Goal: Obtain resource: Download file/media

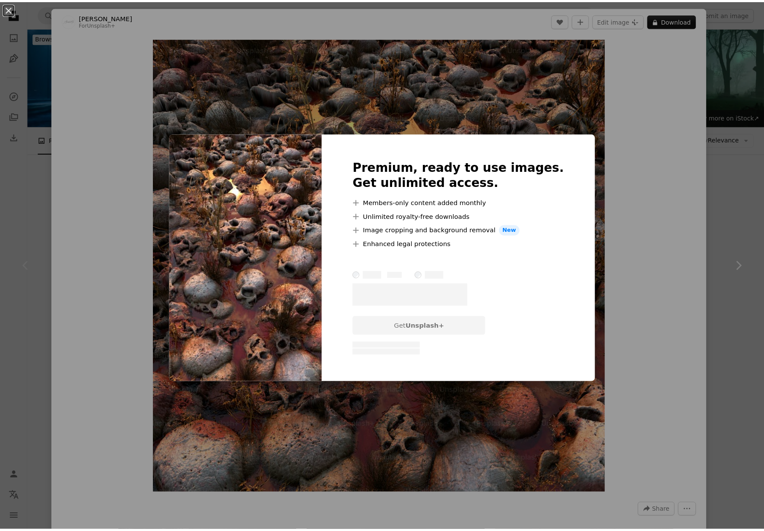
scroll to position [130, 0]
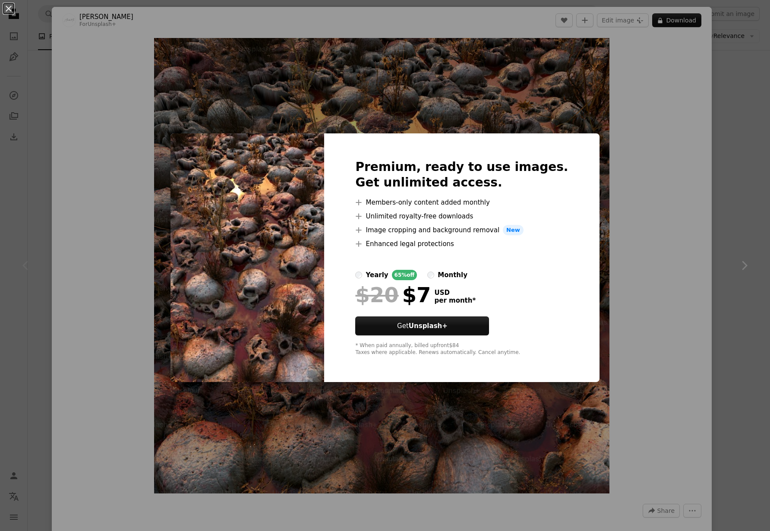
click at [573, 144] on div "Premium, ready to use images. Get unlimited access. A plus sign Members-only co…" at bounding box center [461, 257] width 275 height 249
click at [655, 143] on div "An X shape Premium, ready to use images. Get unlimited access. A plus sign Memb…" at bounding box center [385, 265] width 770 height 531
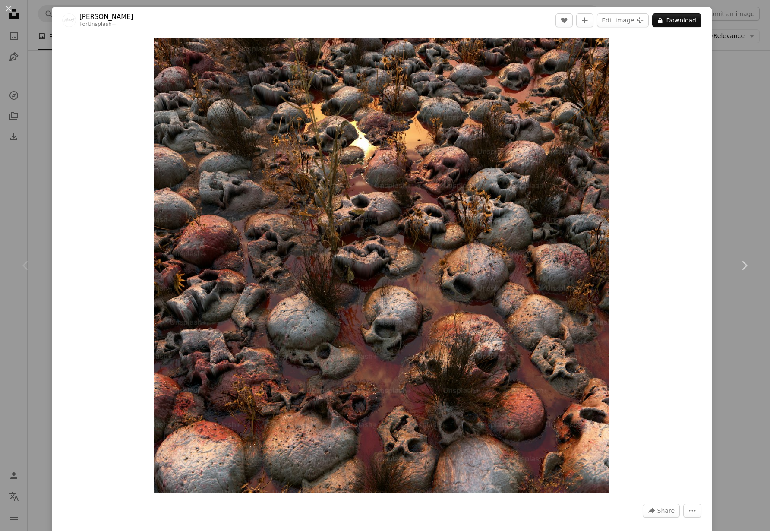
click at [712, 87] on div "An X shape Chevron left Chevron right Alexander Mils For Unsplash+ A heart A pl…" at bounding box center [385, 265] width 770 height 531
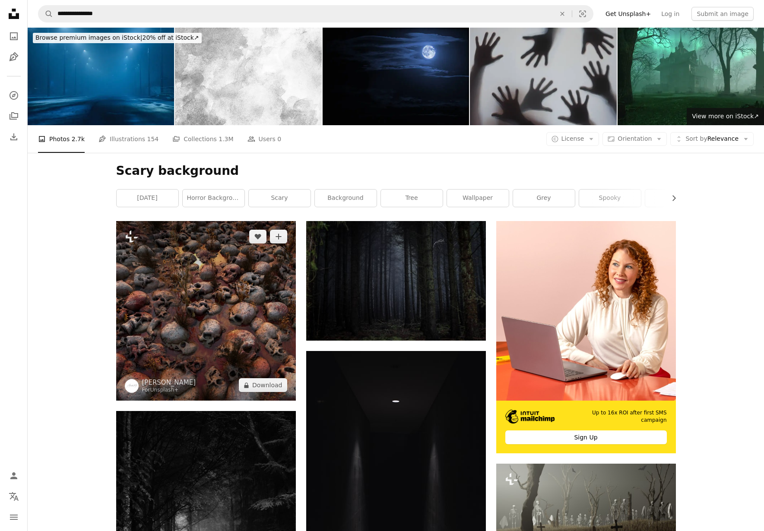
click at [189, 297] on img at bounding box center [206, 311] width 180 height 180
